Goal: Information Seeking & Learning: Learn about a topic

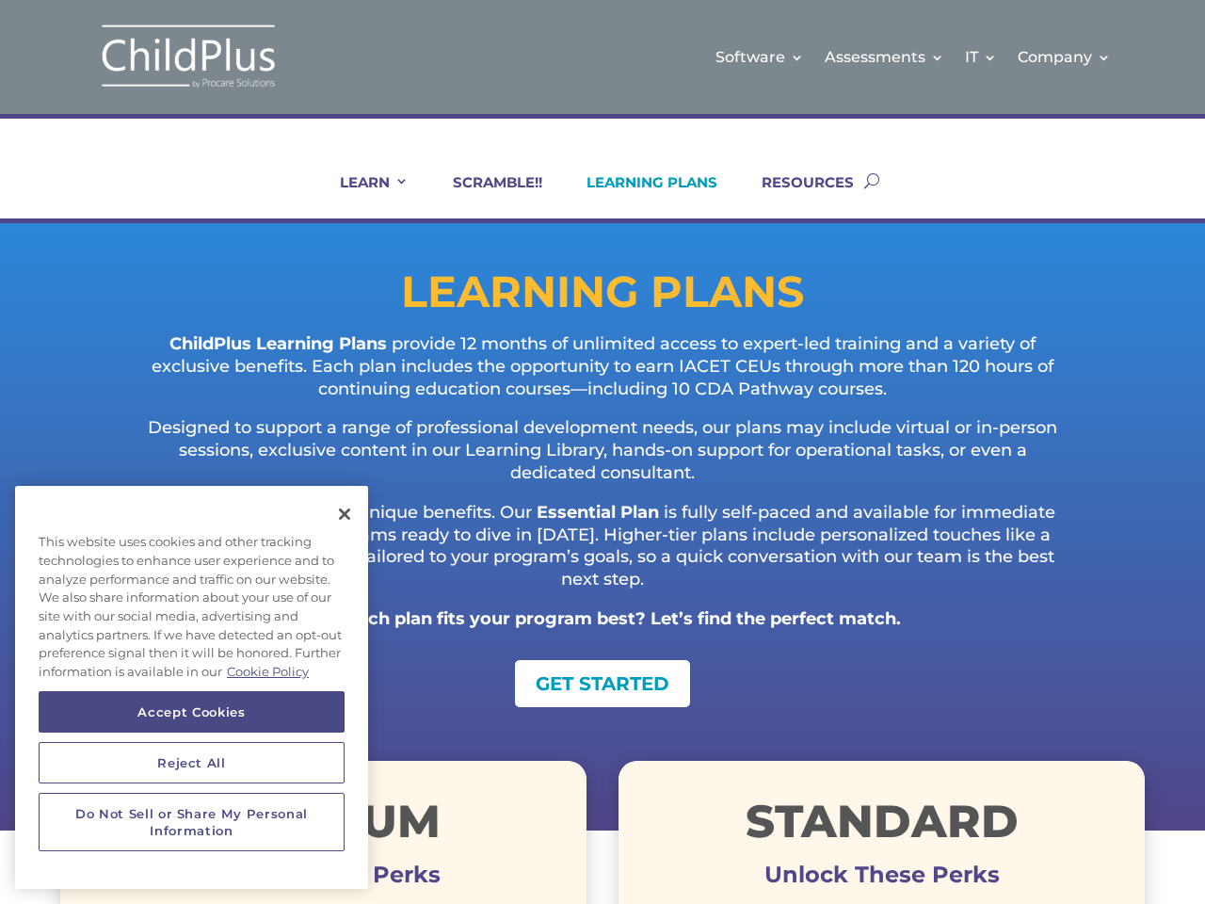
click at [602, 452] on p "Designed to support a range of professional development needs, our plans may in…" at bounding box center [603, 459] width 934 height 84
click at [982, 56] on link "IT" at bounding box center [981, 57] width 32 height 76
click at [1065, 56] on link "Company" at bounding box center [1063, 57] width 93 height 76
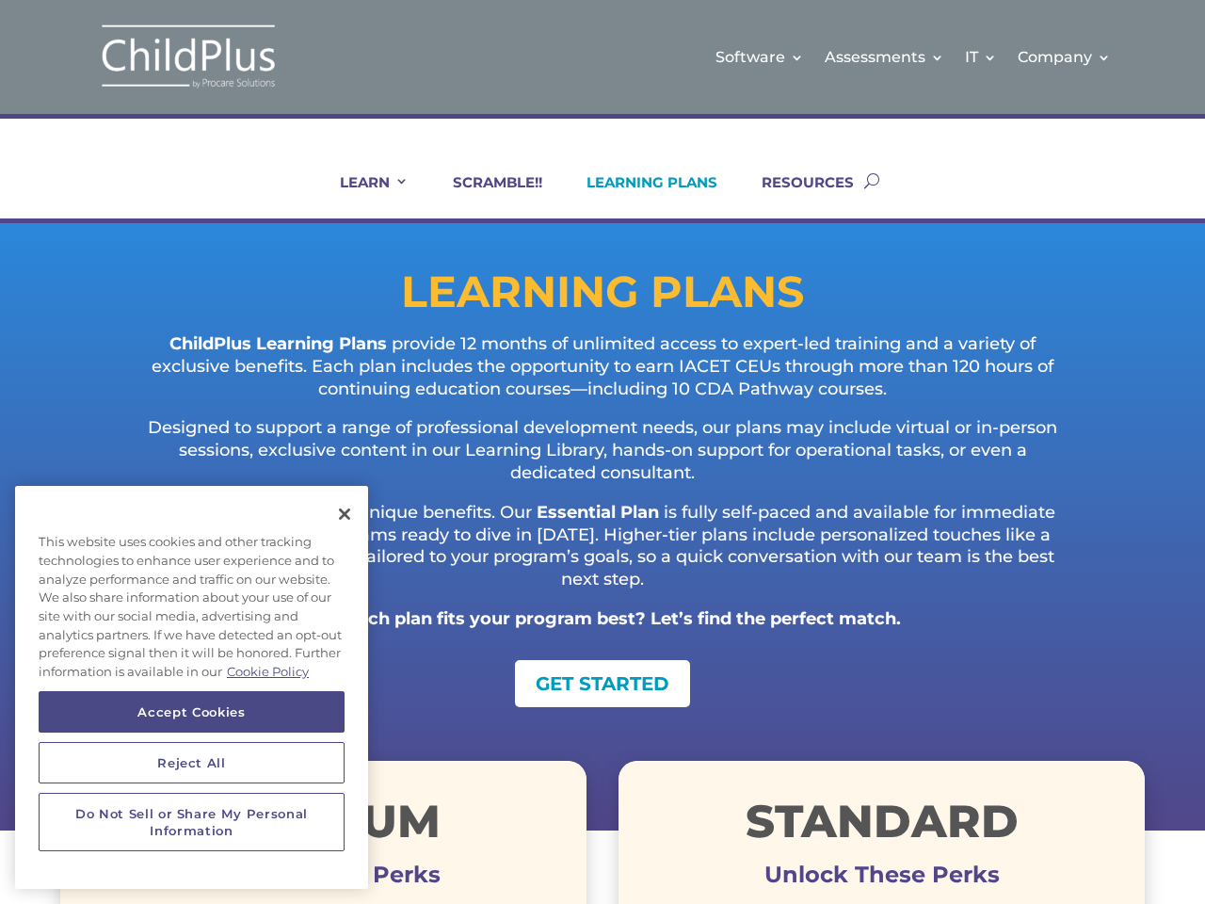
click at [361, 196] on link "LEARN" at bounding box center [362, 195] width 92 height 45
click at [191, 712] on button "Accept Cookies" at bounding box center [192, 711] width 306 height 41
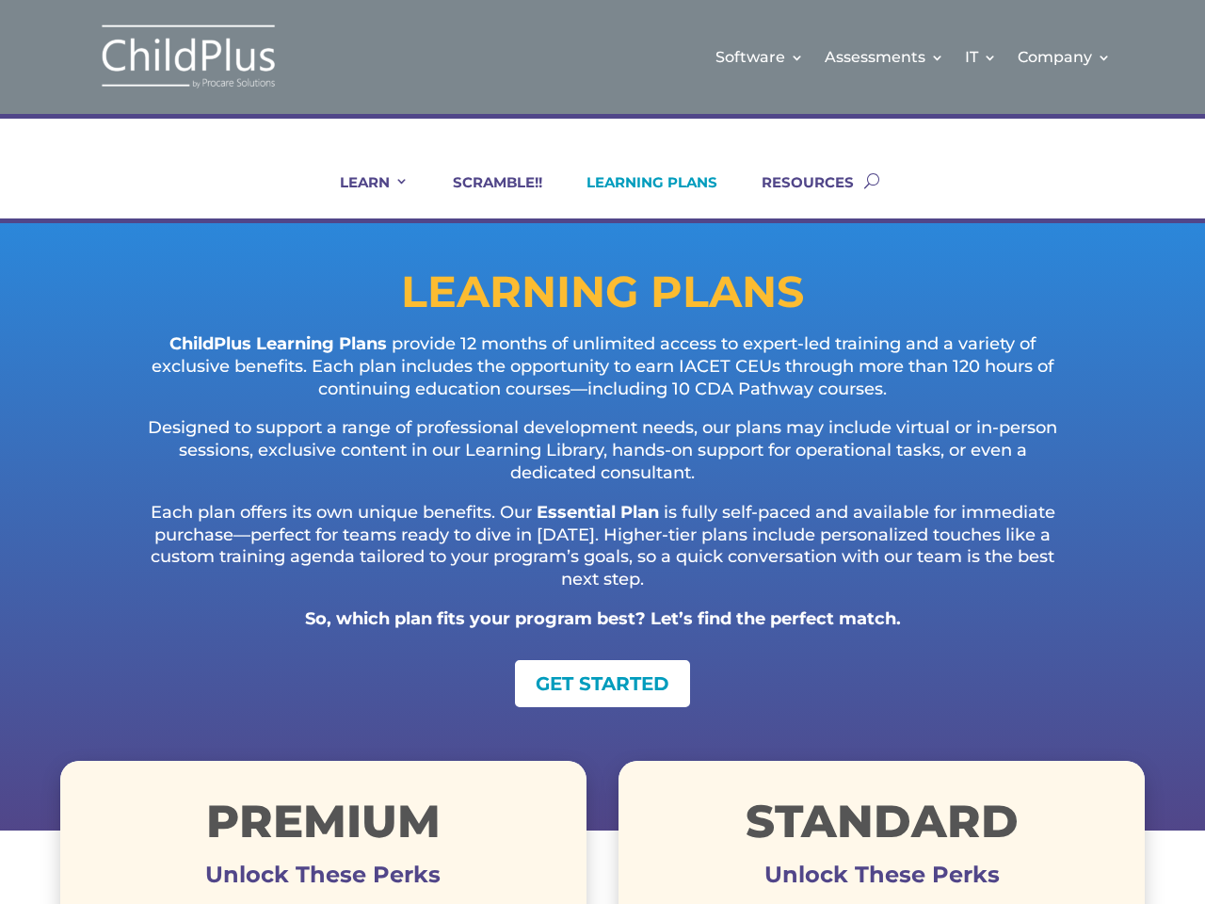
click at [191, 762] on button "Reject All" at bounding box center [192, 762] width 306 height 41
click at [191, 822] on h1 "Premium" at bounding box center [323, 825] width 526 height 55
click at [344, 514] on p "Each plan offers its own unique benefits. Our Essential Plan is fully self-pace…" at bounding box center [603, 555] width 934 height 106
